Goal: Answer question/provide support: Answer question/provide support

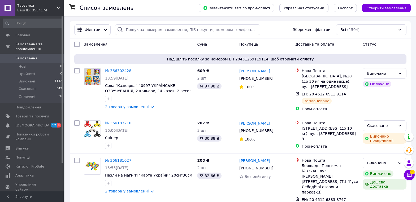
click at [414, 178] on div "Чат з покупцем 2" at bounding box center [409, 175] width 11 height 11
click at [409, 176] on icon at bounding box center [409, 174] width 5 height 5
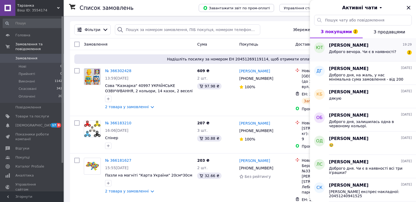
click at [351, 52] on span "Доброго вечора. Чи є в наявності?" at bounding box center [362, 52] width 67 height 4
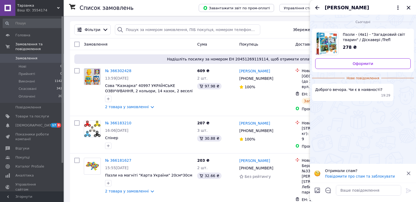
click at [331, 47] on img "Переглянути товар" at bounding box center [326, 43] width 23 height 23
click at [355, 192] on textarea at bounding box center [368, 190] width 65 height 11
click at [332, 192] on textarea "доброго вечора" at bounding box center [363, 190] width 76 height 11
click at [363, 191] on textarea "Доброго вечора" at bounding box center [363, 190] width 76 height 11
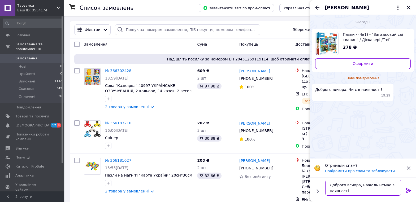
type textarea "Доброго вечора, нажаль немає в наявності."
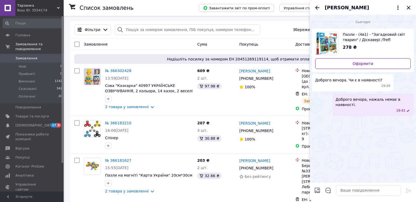
click at [318, 7] on icon "Назад" at bounding box center [317, 8] width 6 height 6
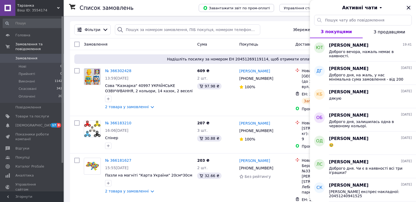
click at [409, 5] on icon "Закрити" at bounding box center [408, 8] width 6 height 6
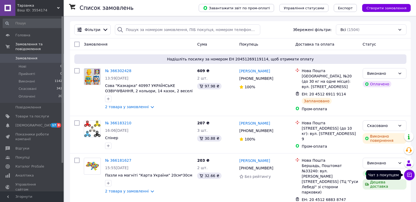
click at [412, 174] on button "Чат з покупцем" at bounding box center [409, 175] width 11 height 11
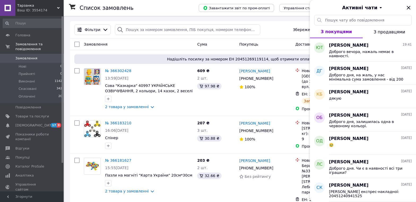
click at [394, 33] on span "З продавцями" at bounding box center [390, 31] width 32 height 5
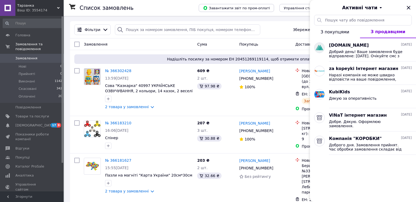
click at [326, 33] on span "З покупцями" at bounding box center [334, 31] width 29 height 5
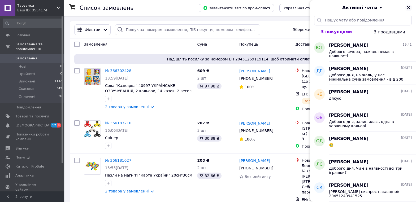
click at [409, 9] on icon "Закрити" at bounding box center [408, 8] width 6 height 6
